Goal: Entertainment & Leisure: Consume media (video, audio)

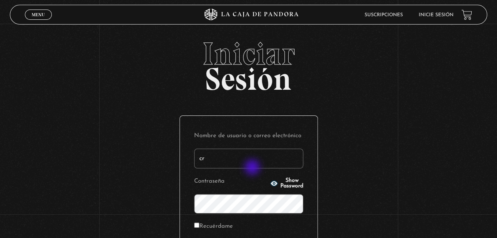
type input "crisgmaf@gmail.com"
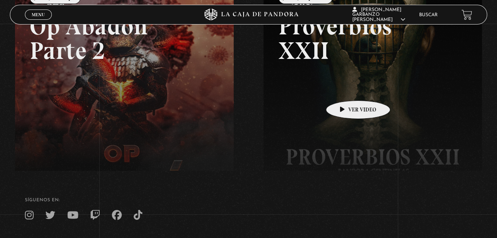
scroll to position [36, 0]
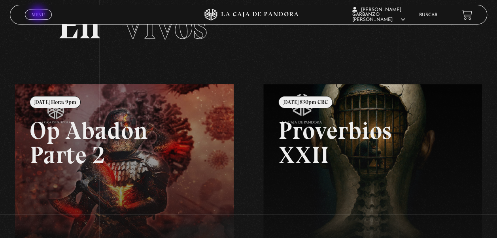
click at [39, 14] on span "Menu" at bounding box center [38, 14] width 13 height 5
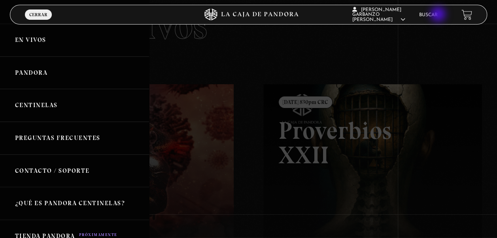
click at [437, 15] on link "Buscar" at bounding box center [428, 15] width 19 height 5
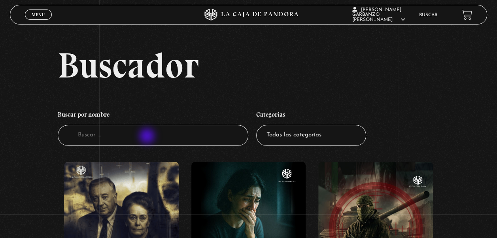
scroll to position [79, 0]
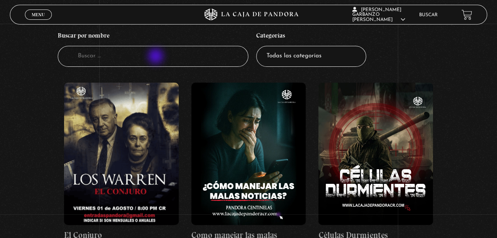
click at [156, 57] on input "Buscador" at bounding box center [153, 56] width 191 height 21
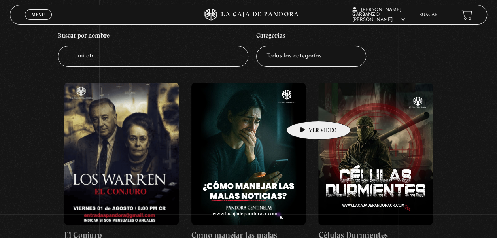
type input "mi otra"
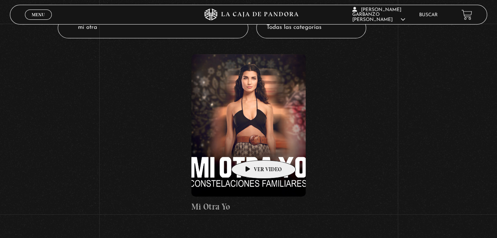
scroll to position [119, 0]
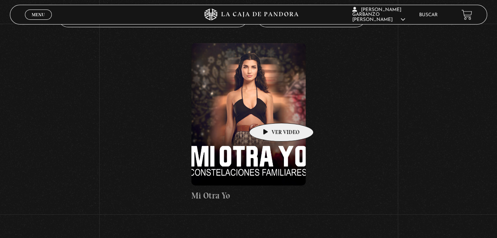
click at [268, 111] on figure at bounding box center [248, 114] width 115 height 142
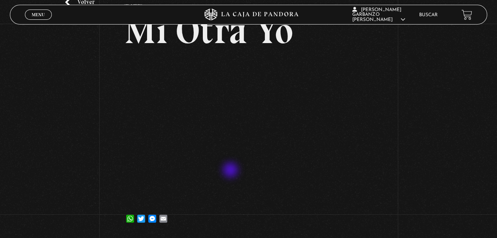
scroll to position [40, 0]
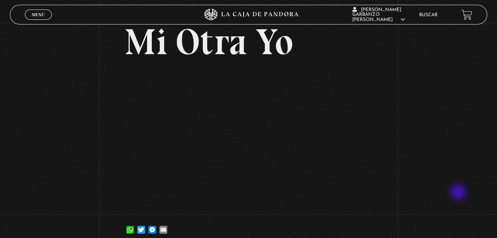
click at [459, 192] on div "Volver [DATE] Mi Otra Yo WhatsApp Twitter Messenger Email" at bounding box center [248, 116] width 497 height 264
